Goal: Information Seeking & Learning: Learn about a topic

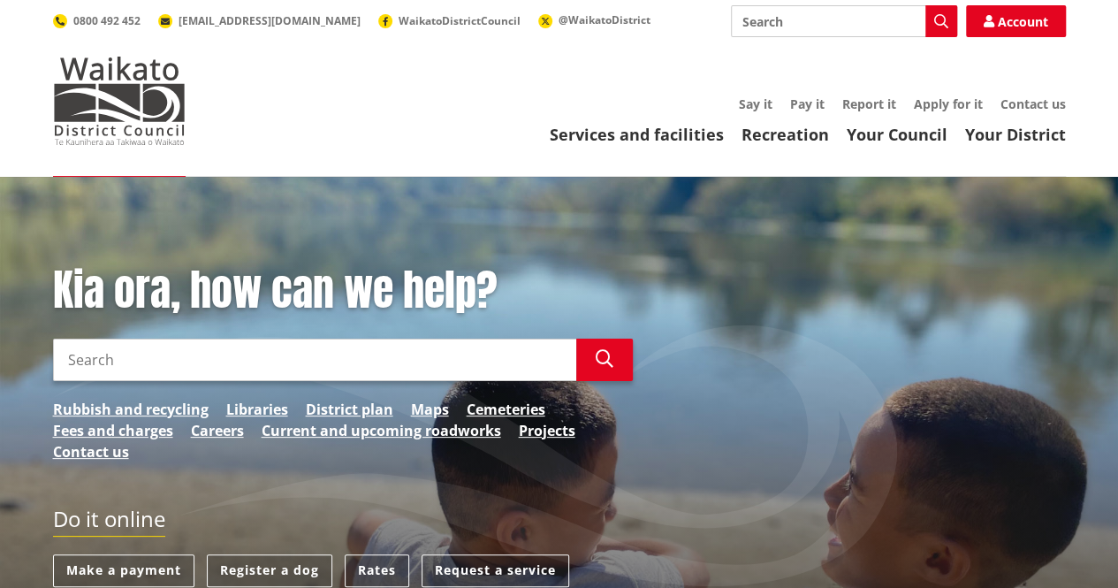
click at [170, 371] on input "Search" at bounding box center [314, 359] width 523 height 42
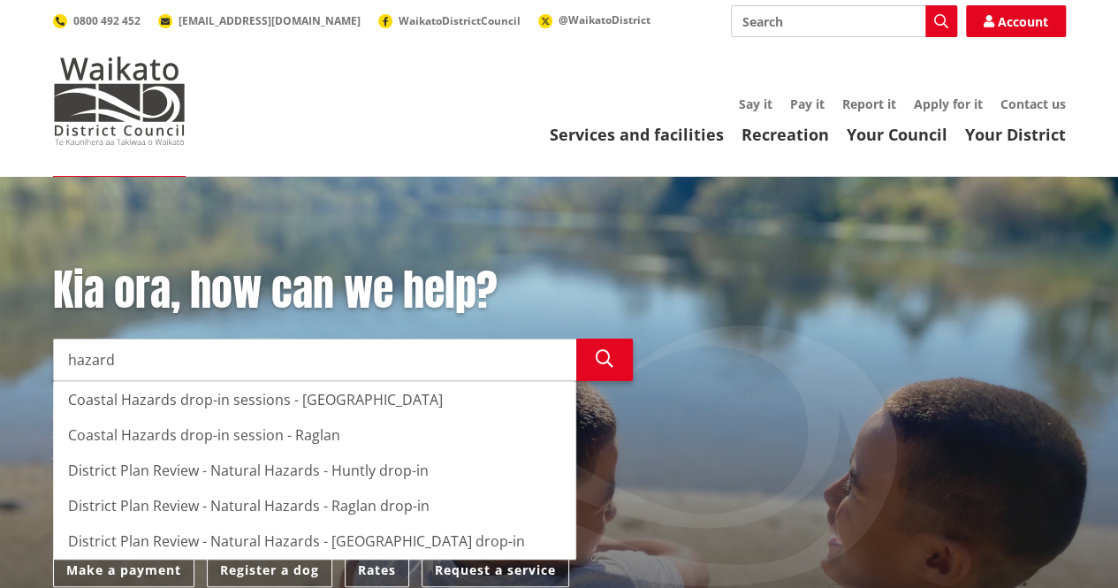
type input "hazard"
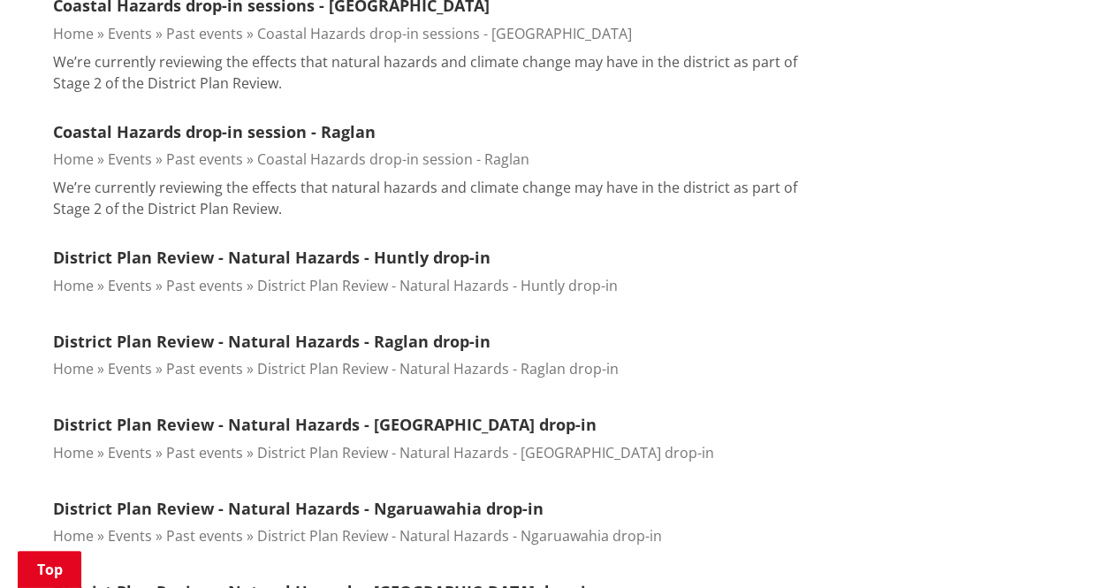
scroll to position [611, 0]
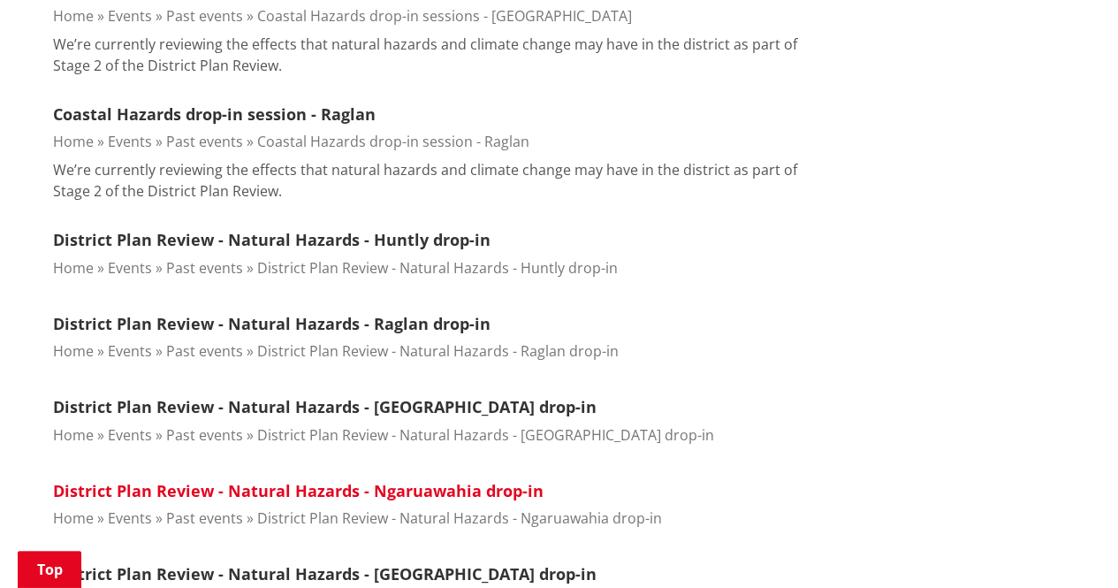
click at [482, 487] on link "District Plan Review - Natural Hazards - Ngaruawahia drop-in" at bounding box center [298, 490] width 490 height 21
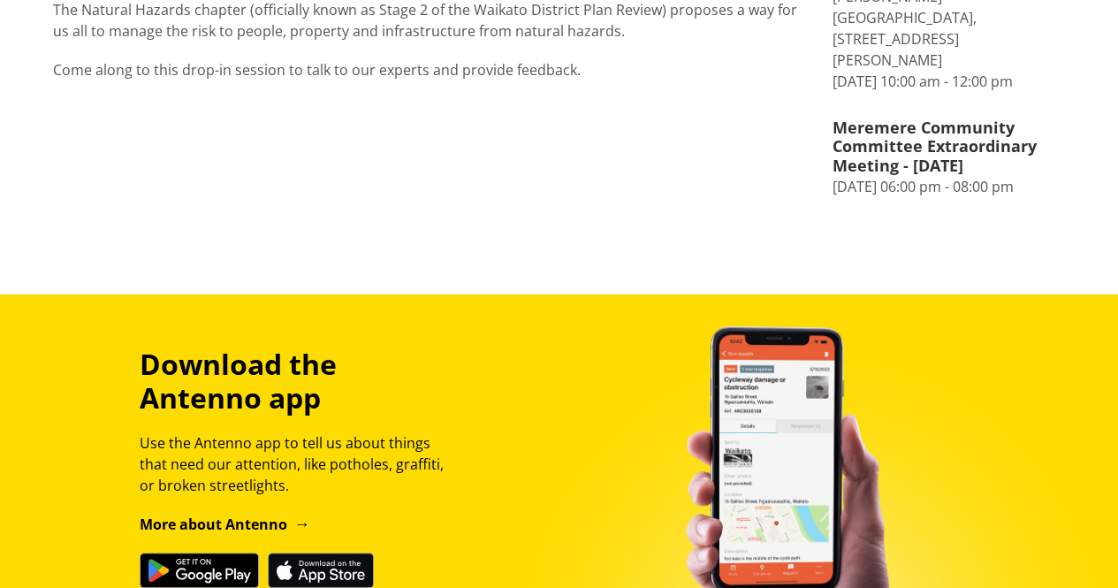
scroll to position [134, 0]
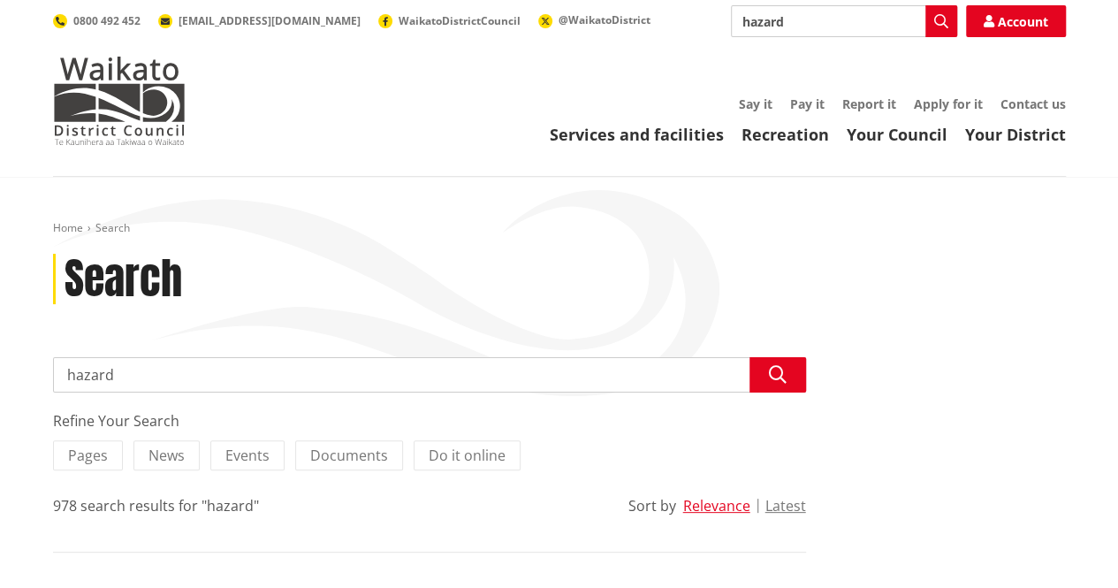
click at [230, 379] on input "hazard" at bounding box center [429, 374] width 753 height 35
type input "hazard areas"
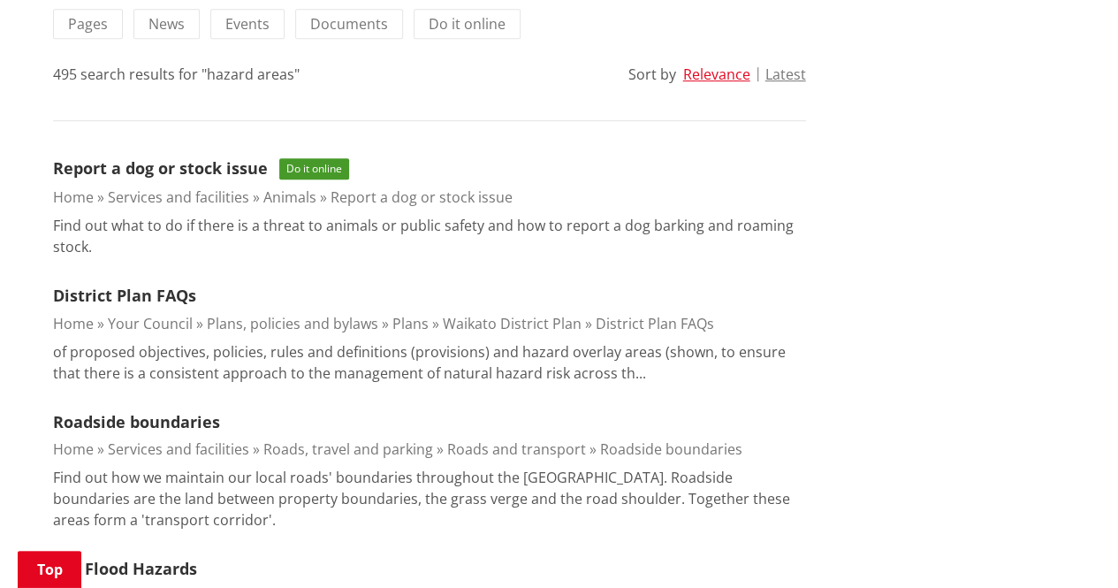
scroll to position [466, 0]
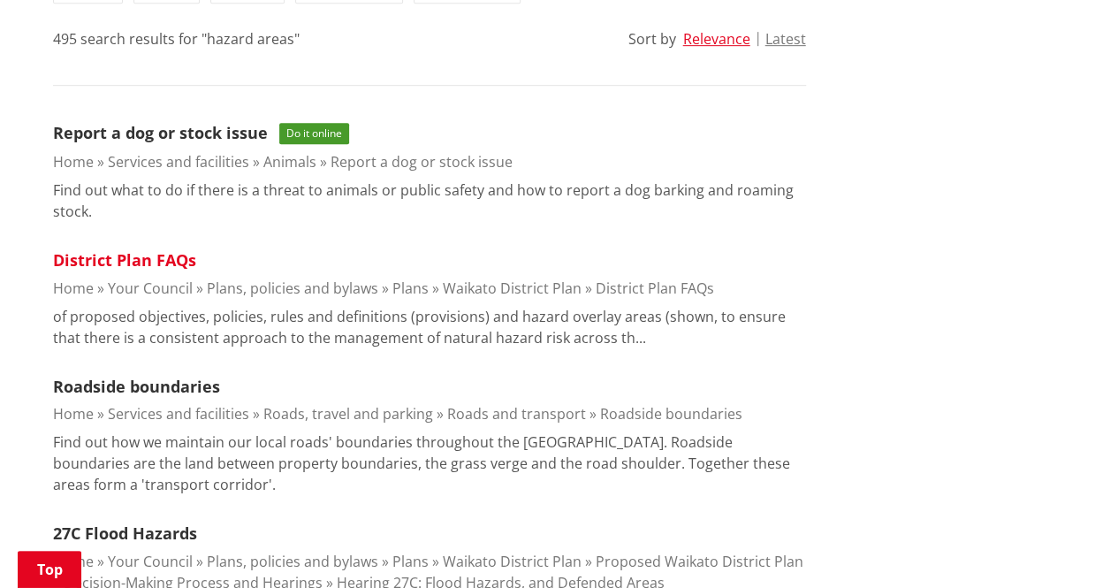
click at [152, 252] on link "District Plan FAQs" at bounding box center [124, 259] width 143 height 21
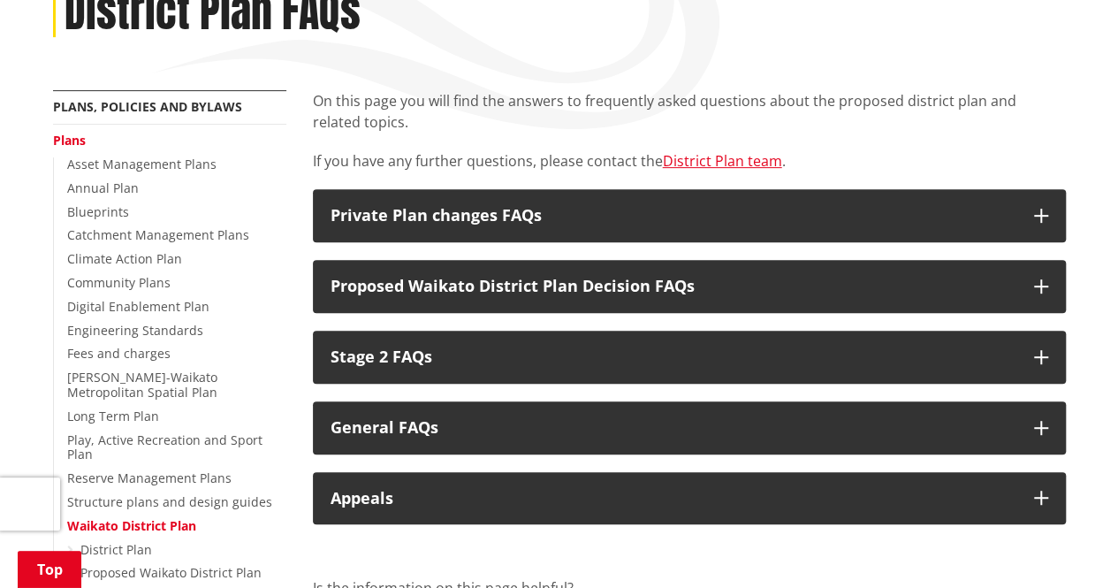
scroll to position [262, 0]
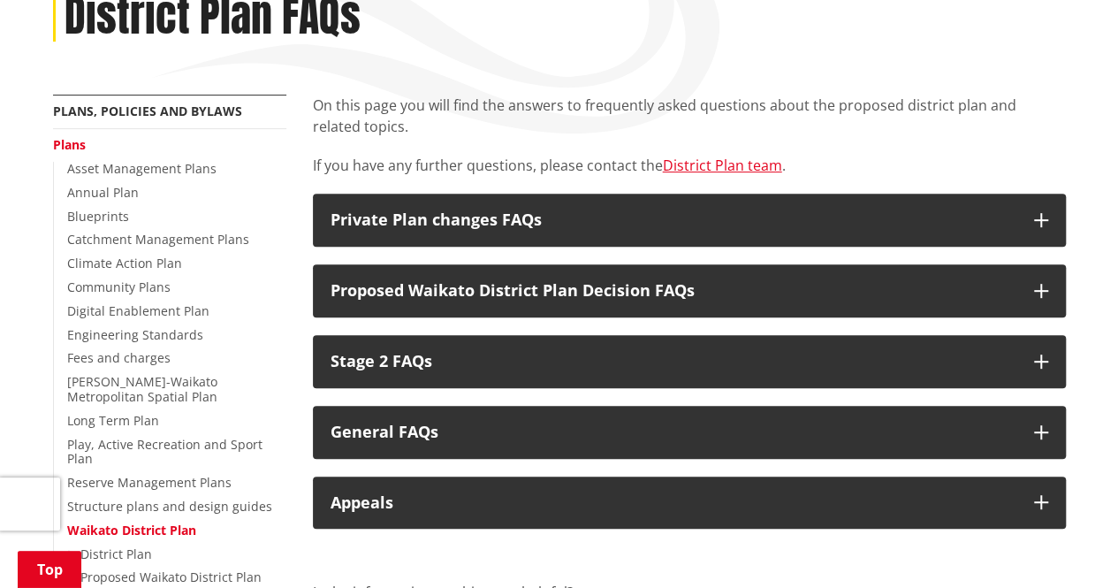
drag, startPoint x: 1124, startPoint y: 36, endPoint x: 1130, endPoint y: 106, distance: 70.1
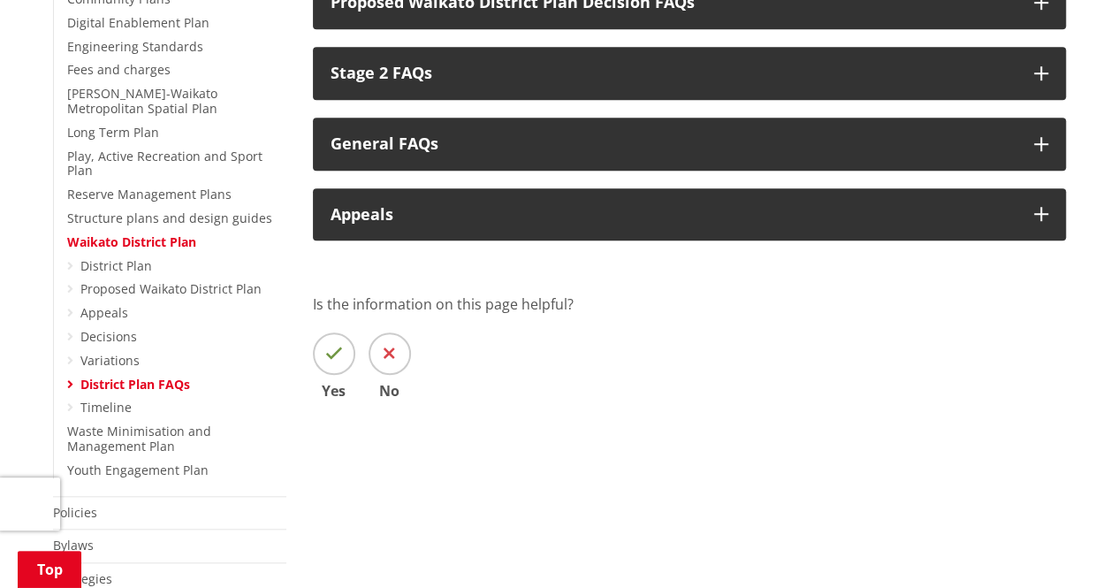
scroll to position [564, 0]
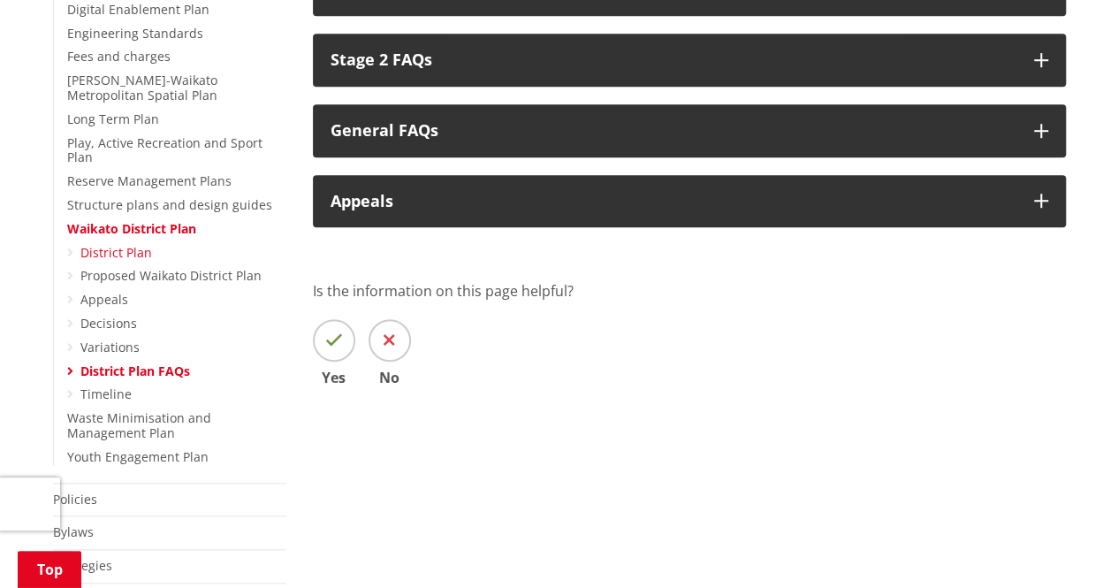
click at [122, 244] on link "District Plan" at bounding box center [116, 252] width 72 height 17
